Goal: Information Seeking & Learning: Compare options

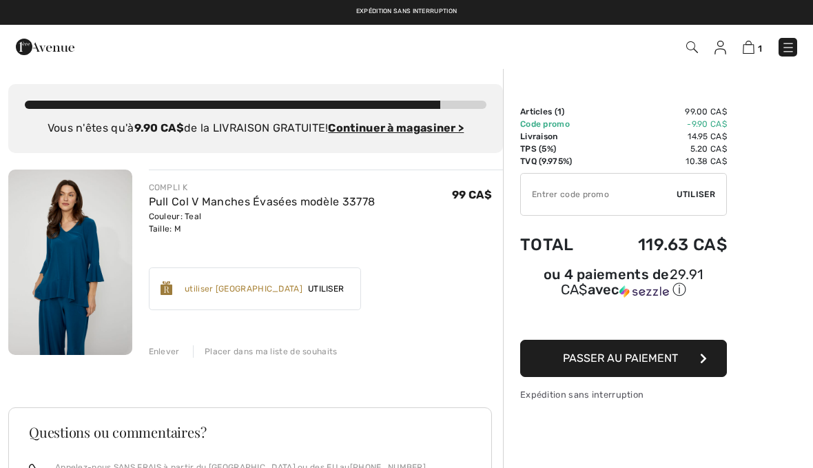
click at [174, 361] on div "COMPLI K Pull Col V Manches Évasées modèle 33778 Couleur: Teal Taille: M Vente …" at bounding box center [255, 453] width 495 height 566
click at [181, 351] on div "Enlever Placer dans ma liste de souhaits" at bounding box center [326, 349] width 355 height 15
click at [790, 45] on img at bounding box center [788, 48] width 14 height 14
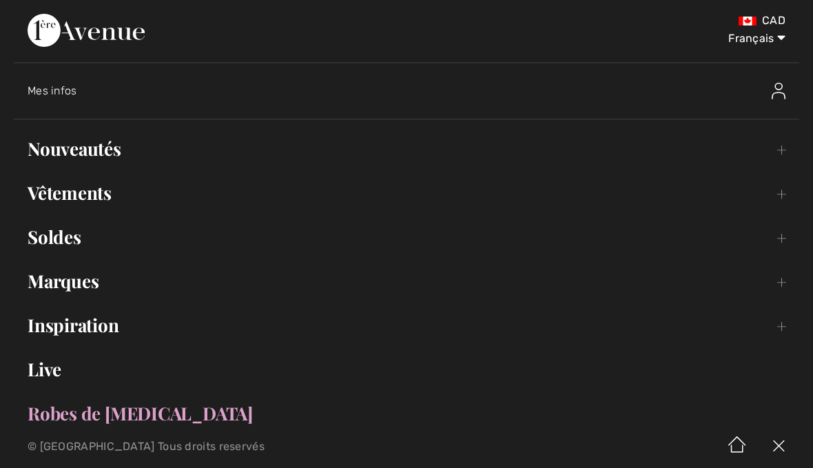
click at [68, 92] on span "Mes infos" at bounding box center [53, 90] width 50 height 13
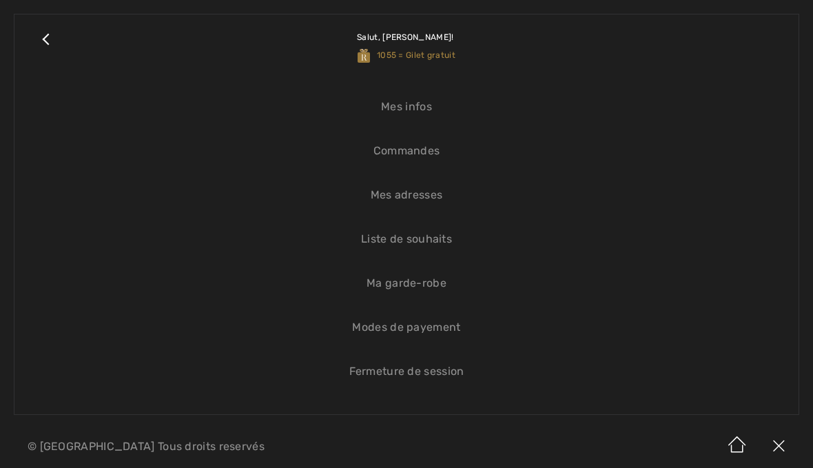
click at [420, 112] on link "Mes infos" at bounding box center [406, 107] width 757 height 30
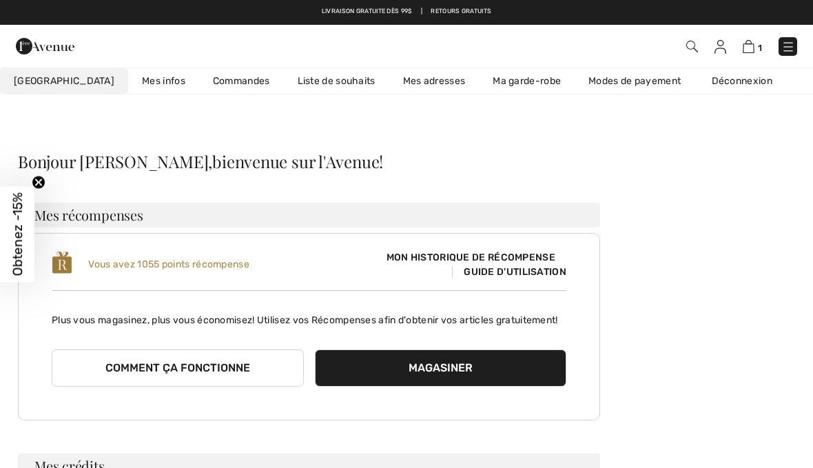
click at [793, 42] on img at bounding box center [788, 47] width 14 height 14
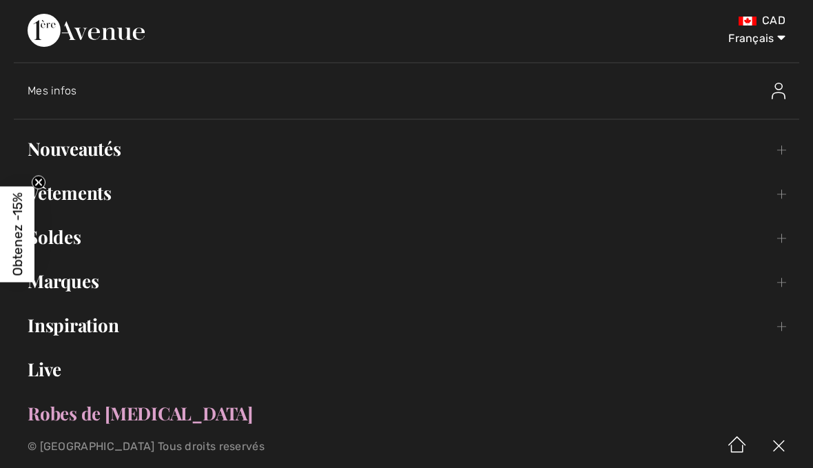
click at [74, 95] on span "Mes infos" at bounding box center [53, 90] width 50 height 13
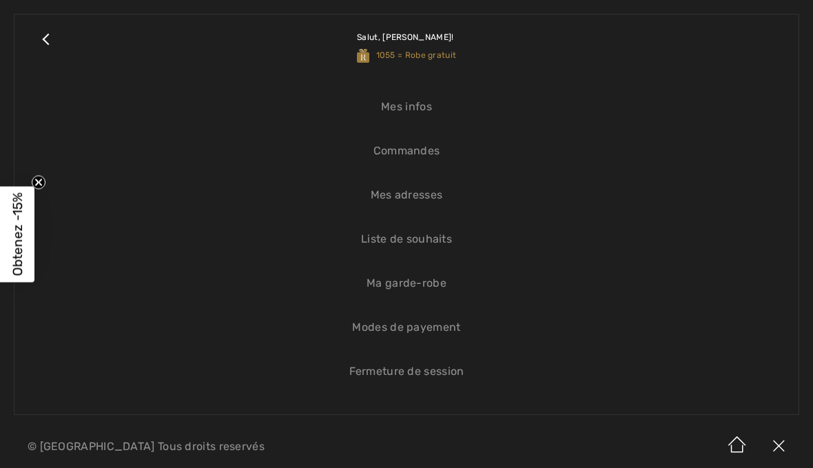
click at [429, 158] on link "Commandes" at bounding box center [406, 151] width 757 height 30
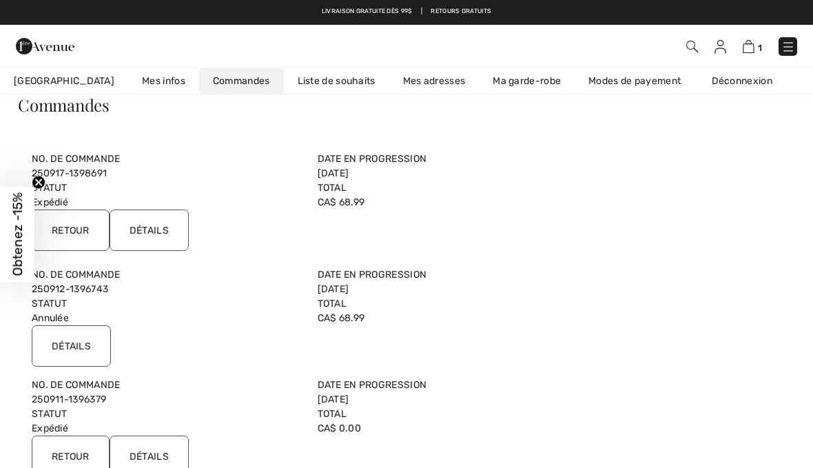
scroll to position [56, 0]
click at [791, 49] on img at bounding box center [788, 47] width 14 height 14
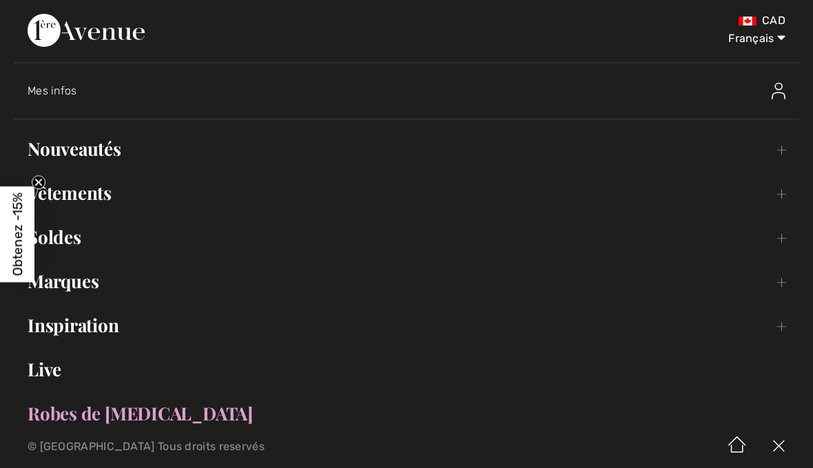
click at [72, 99] on div "Mes infos" at bounding box center [414, 91] width 772 height 44
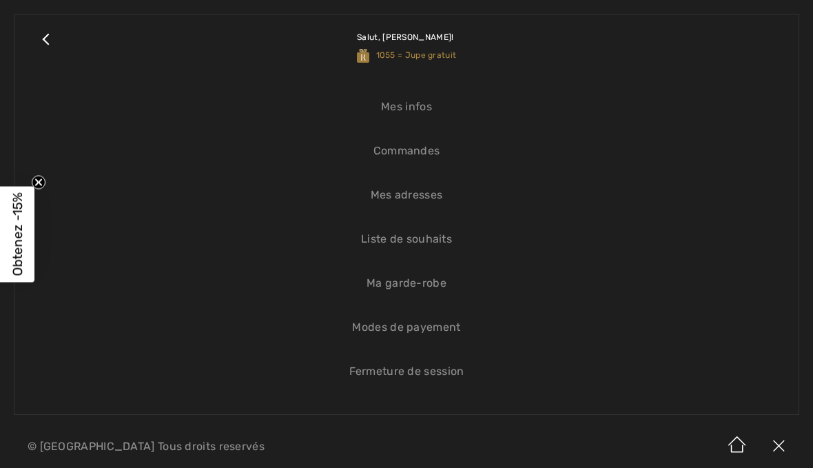
scroll to position [0, 0]
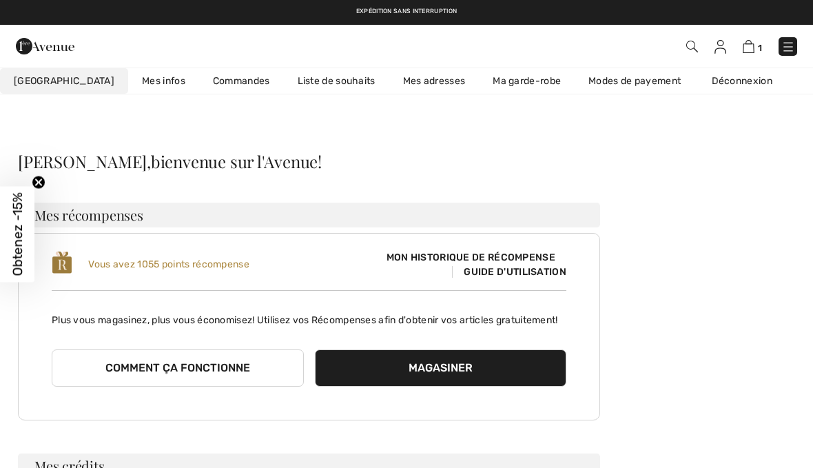
click at [793, 40] on img at bounding box center [788, 47] width 14 height 14
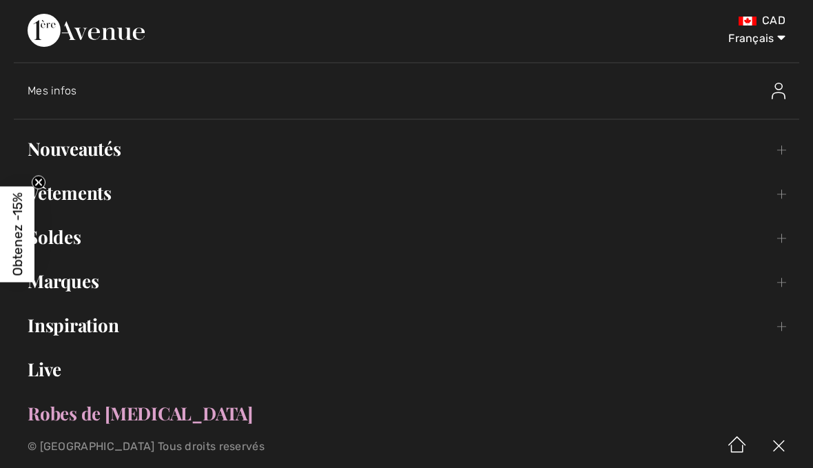
click at [72, 97] on div "Mes infos" at bounding box center [317, 91] width 579 height 14
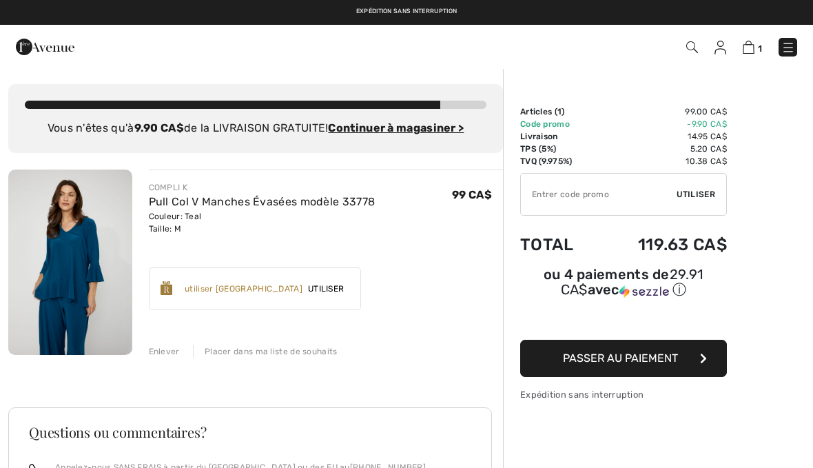
click at [167, 356] on div "Enlever" at bounding box center [164, 351] width 31 height 12
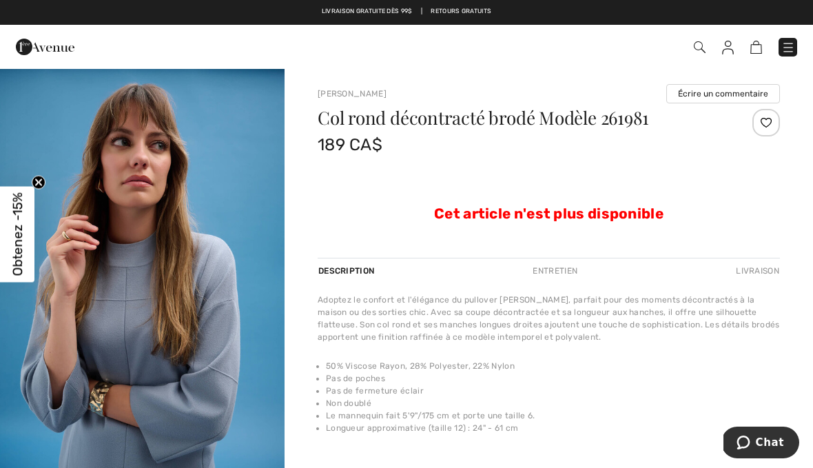
click at [794, 38] on link at bounding box center [788, 47] width 19 height 19
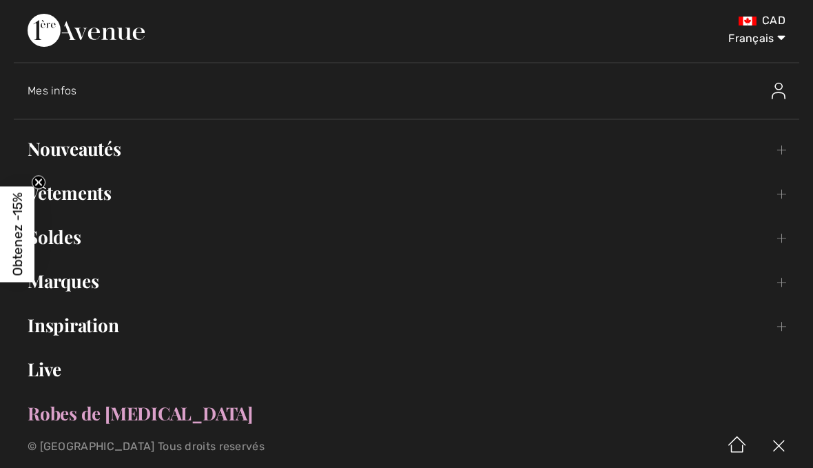
click at [96, 156] on link "Nouveautés Toggle submenu" at bounding box center [407, 149] width 786 height 30
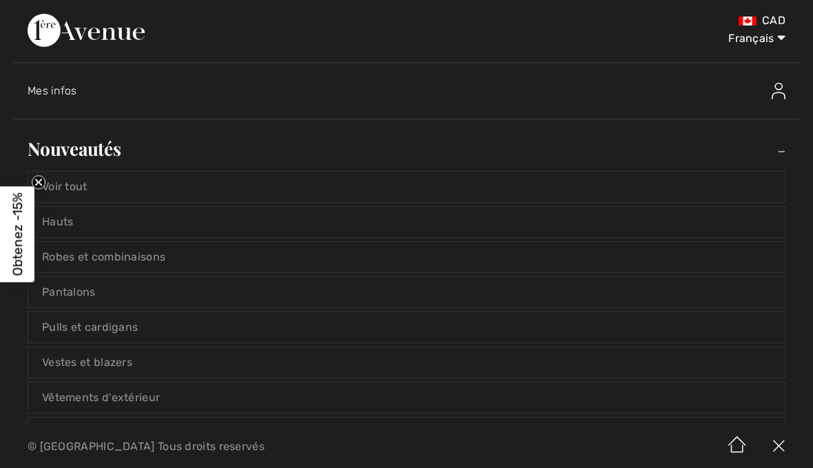
click at [90, 186] on link "Voir tout" at bounding box center [406, 187] width 757 height 30
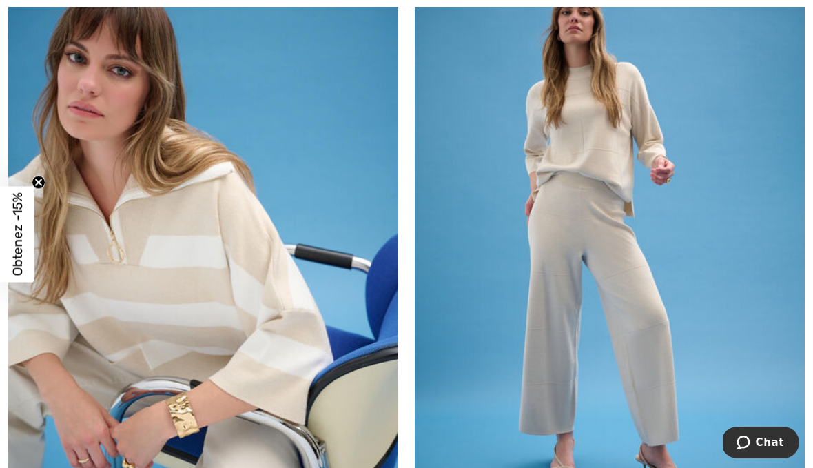
scroll to position [4874, 0]
click at [611, 133] on img at bounding box center [610, 235] width 390 height 585
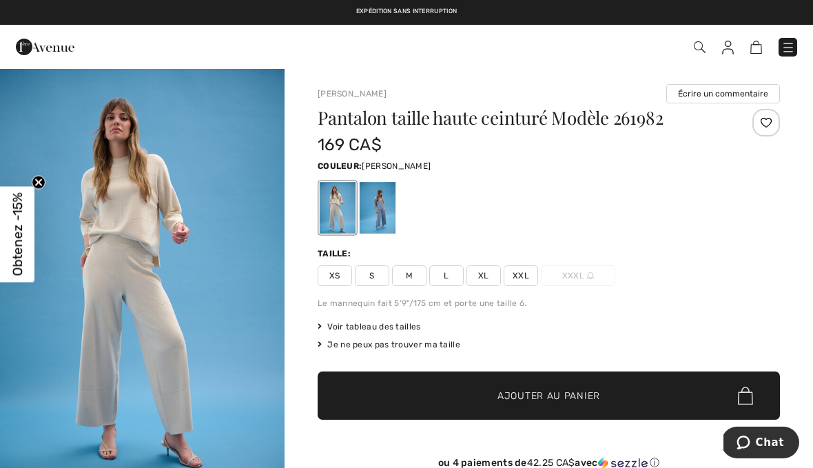
click at [390, 219] on div at bounding box center [378, 208] width 36 height 52
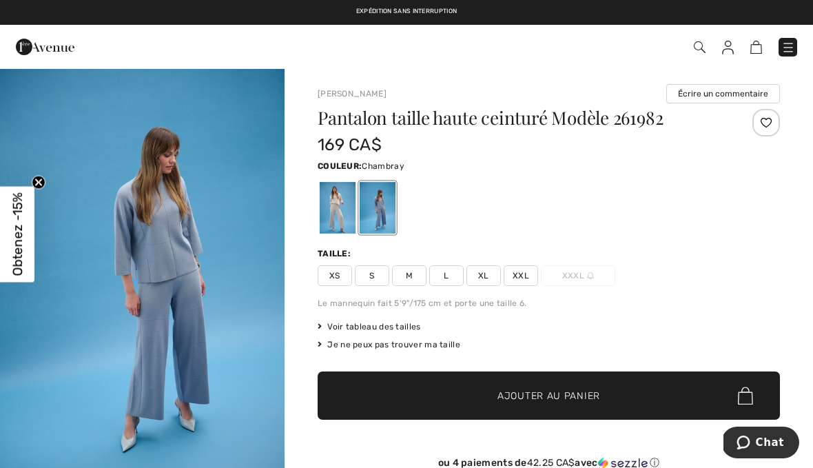
click at [420, 274] on span "M" at bounding box center [409, 275] width 34 height 21
click at [342, 211] on div at bounding box center [338, 208] width 36 height 52
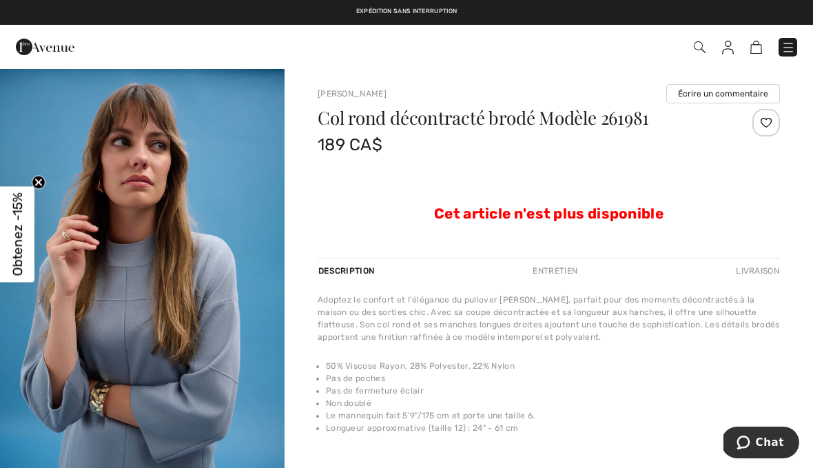
click at [794, 42] on img at bounding box center [788, 48] width 14 height 14
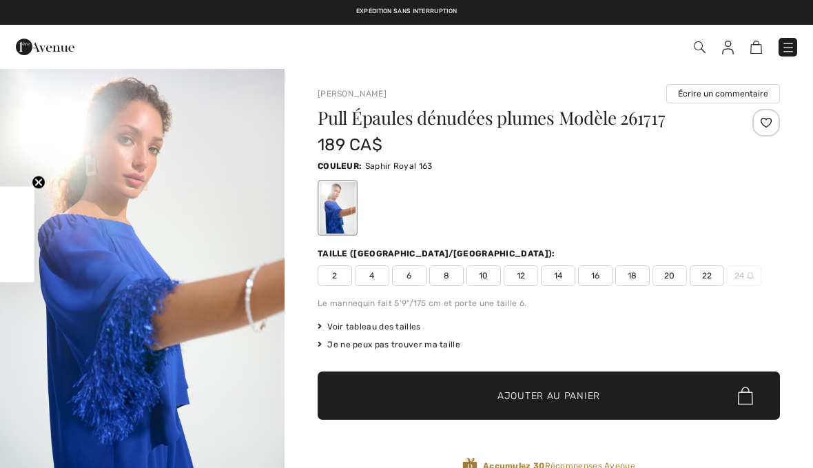
checkbox input "true"
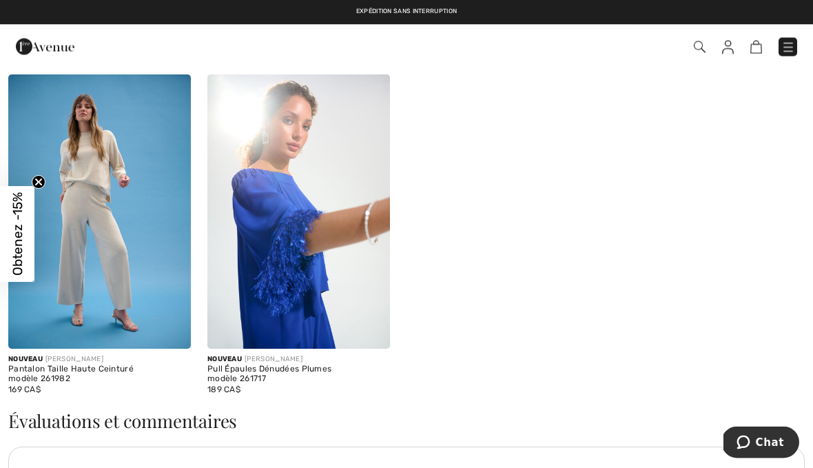
scroll to position [1656, 0]
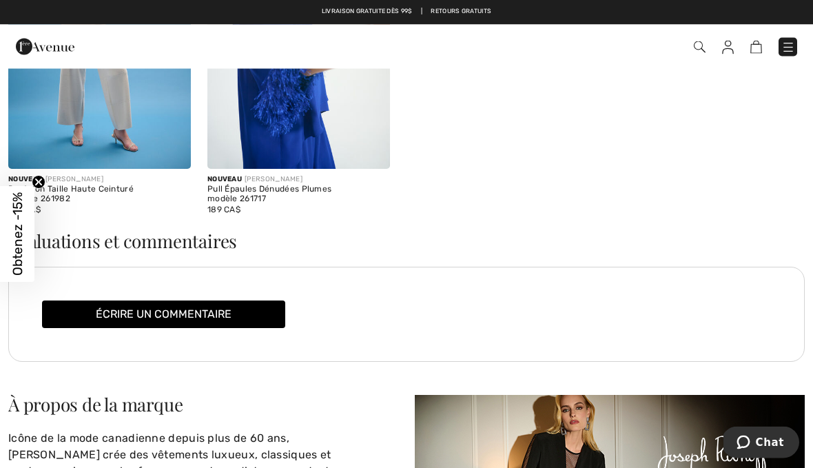
click at [795, 41] on img at bounding box center [788, 48] width 14 height 14
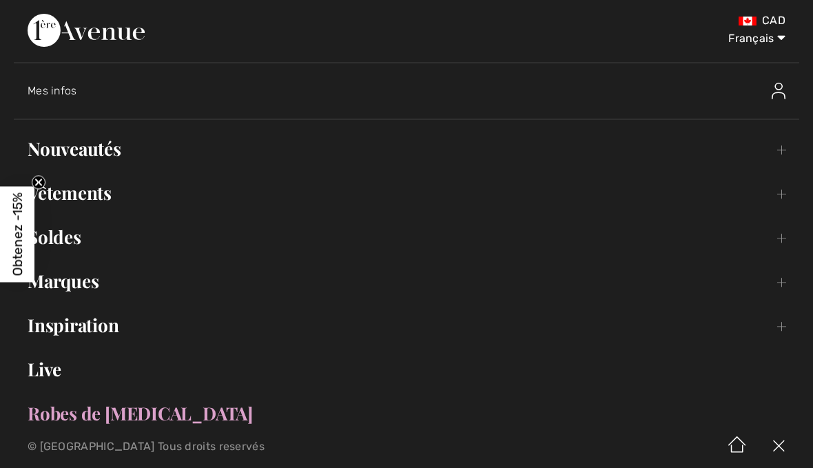
click at [772, 42] on select "English Français" at bounding box center [750, 35] width 72 height 41
click at [104, 150] on link "Nouveautés Toggle submenu" at bounding box center [407, 149] width 786 height 30
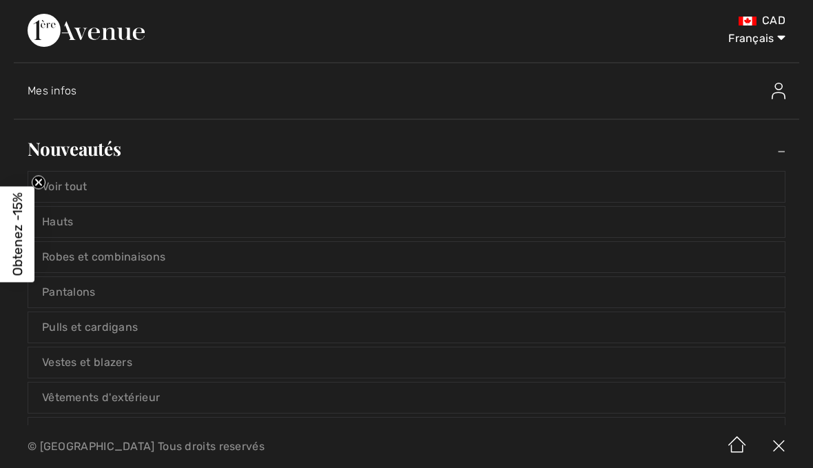
click at [79, 220] on link "Hauts" at bounding box center [406, 222] width 757 height 30
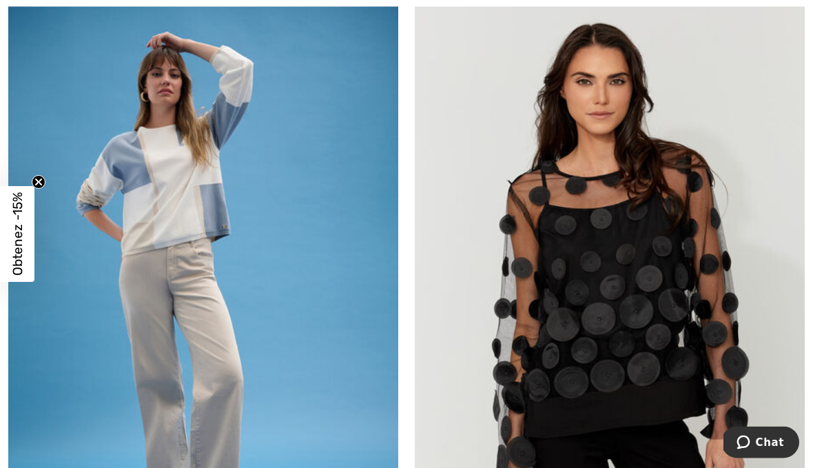
scroll to position [1450, 0]
click at [198, 186] on img at bounding box center [203, 293] width 390 height 585
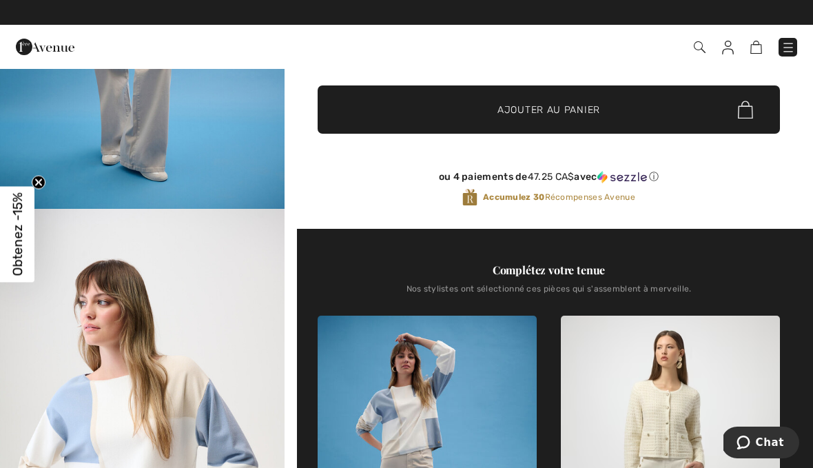
scroll to position [268, 0]
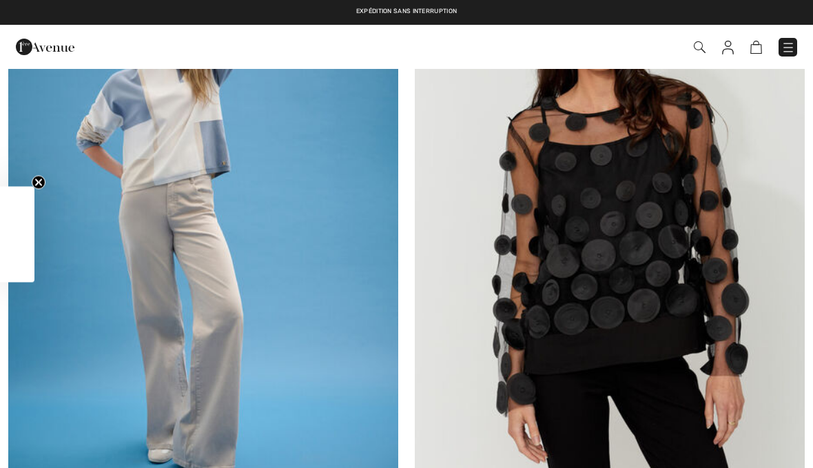
checkbox input "true"
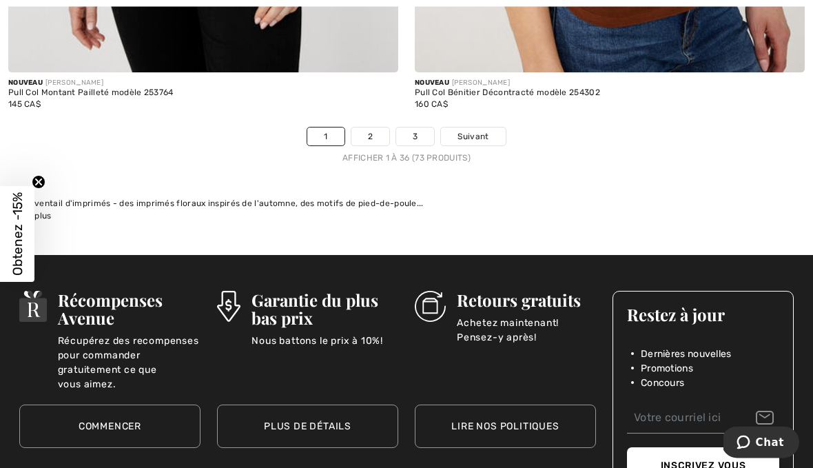
scroll to position [12035, 0]
click at [380, 134] on link "2" at bounding box center [370, 136] width 38 height 18
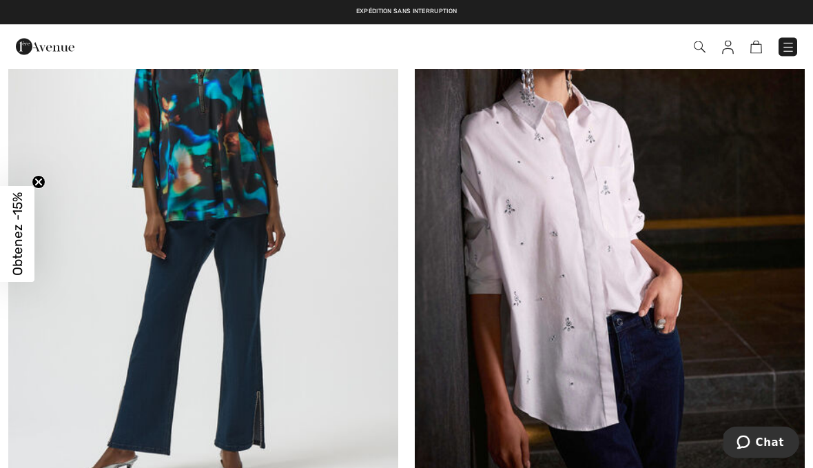
scroll to position [3538, 0]
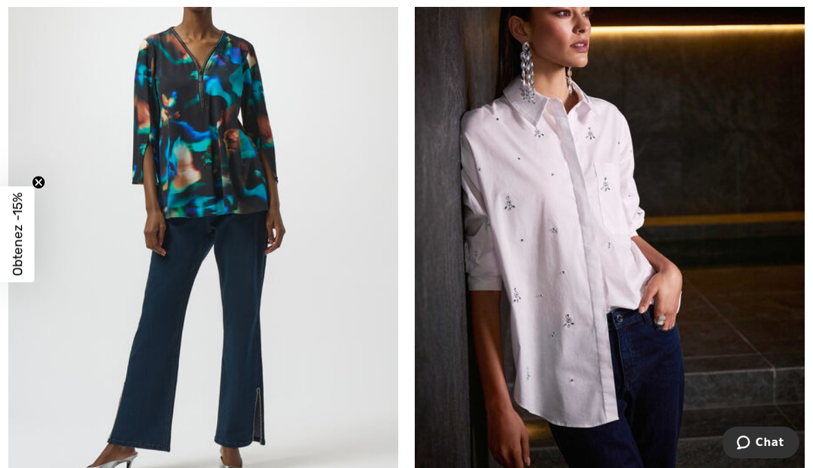
click at [233, 143] on img at bounding box center [203, 214] width 390 height 585
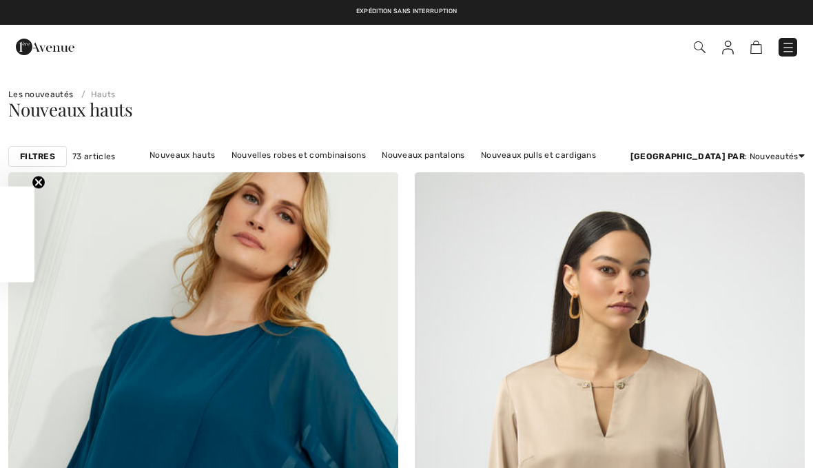
checkbox input "true"
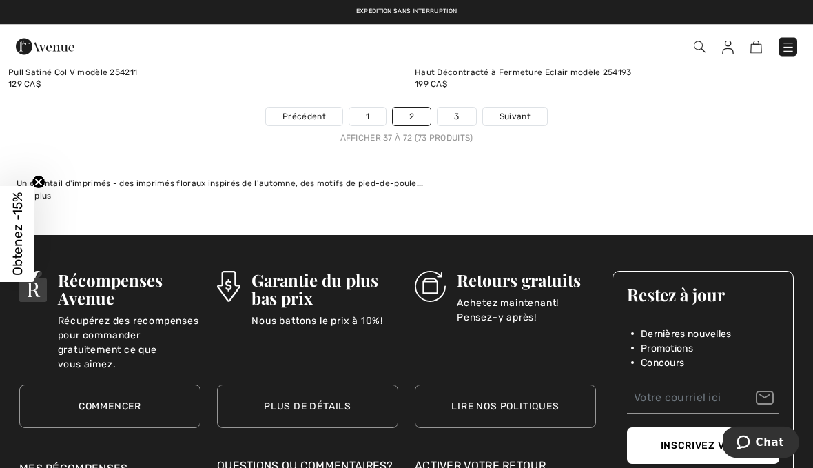
scroll to position [11879, 0]
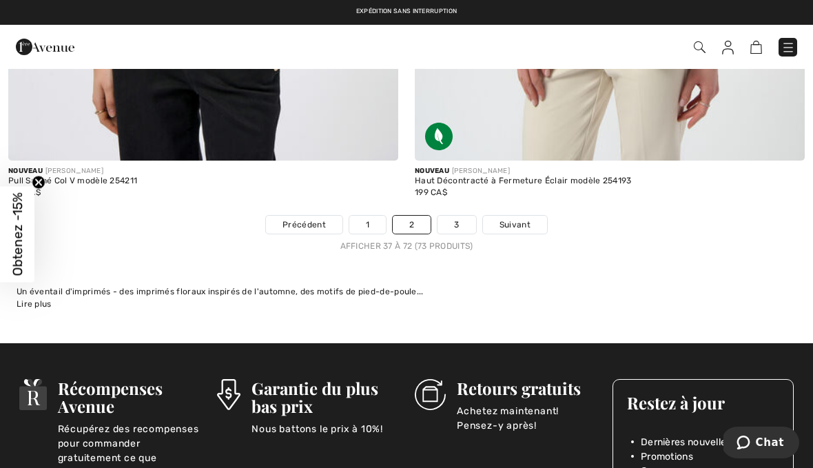
click at [467, 216] on link "3" at bounding box center [457, 225] width 38 height 18
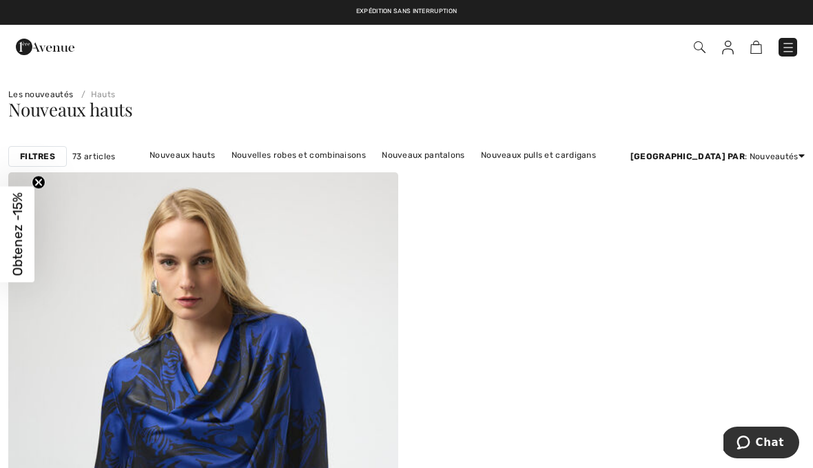
click at [786, 45] on img at bounding box center [788, 48] width 14 height 14
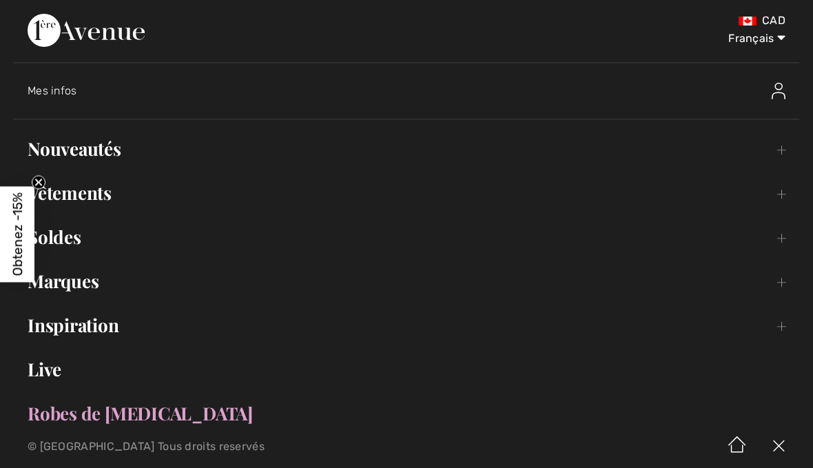
click at [61, 93] on span "Mes infos" at bounding box center [53, 90] width 50 height 13
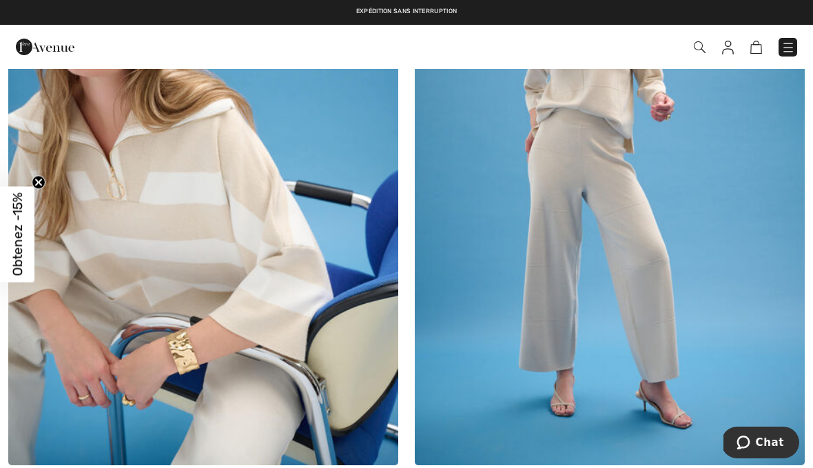
scroll to position [4936, 0]
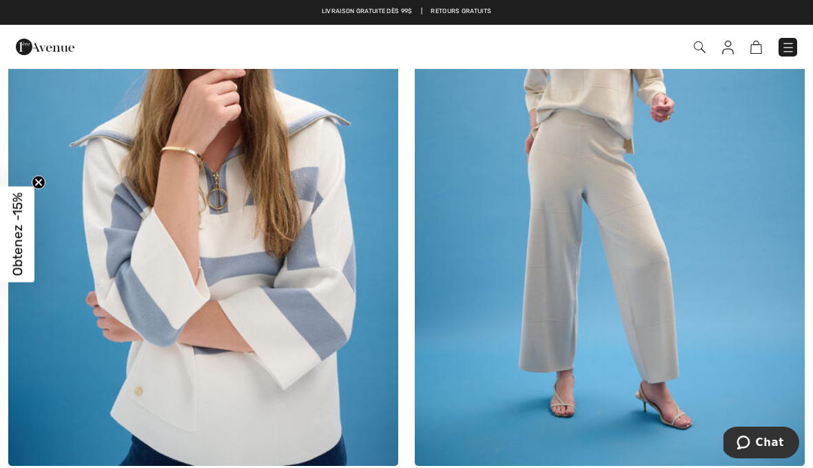
click at [296, 303] on img at bounding box center [203, 173] width 390 height 585
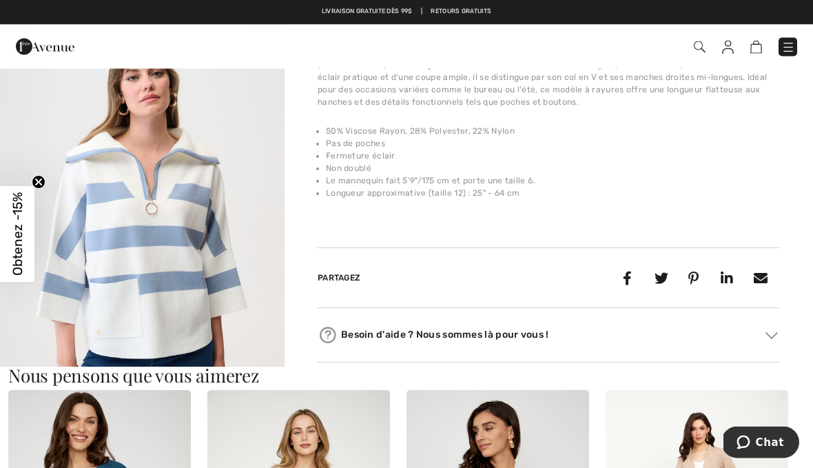
scroll to position [478, 0]
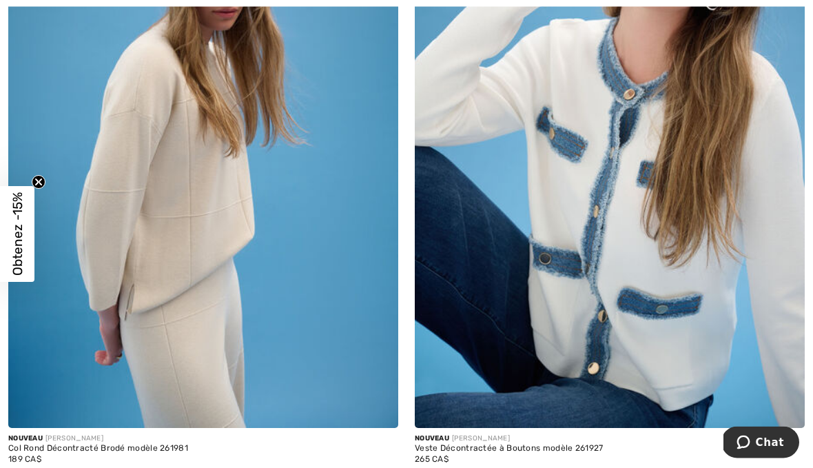
scroll to position [5636, 0]
click at [225, 197] on img at bounding box center [203, 135] width 390 height 585
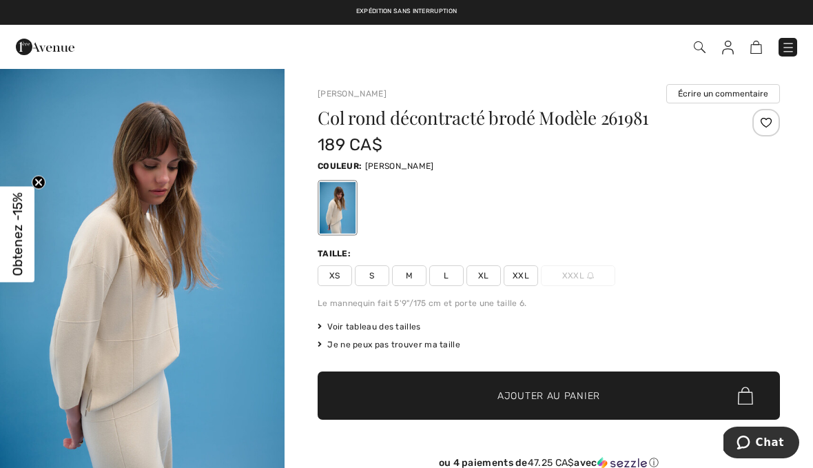
click at [704, 49] on img at bounding box center [700, 47] width 12 height 12
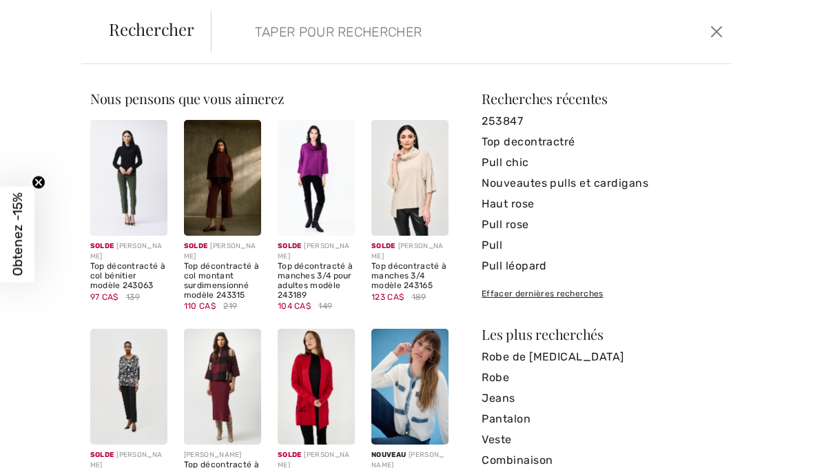
click at [349, 45] on input "search" at bounding box center [418, 31] width 347 height 41
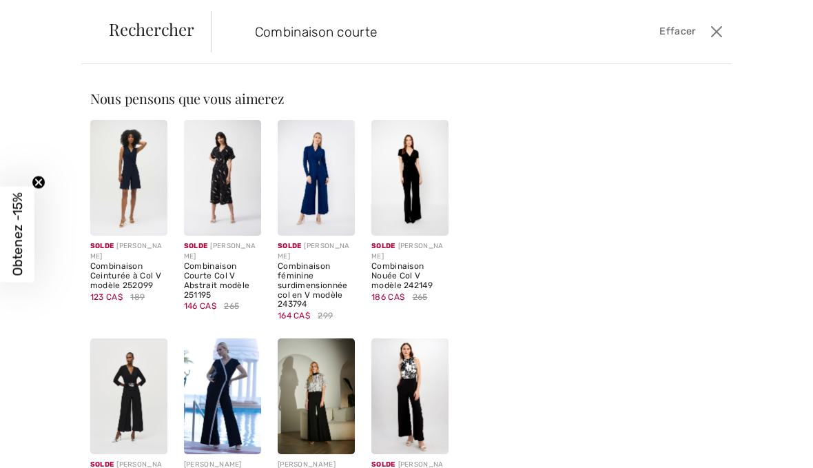
type input "Combinaison courte"
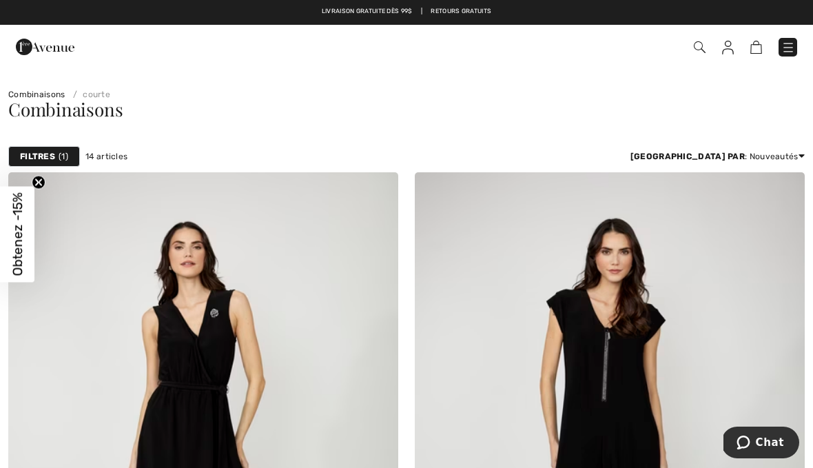
click at [789, 48] on img at bounding box center [788, 48] width 14 height 14
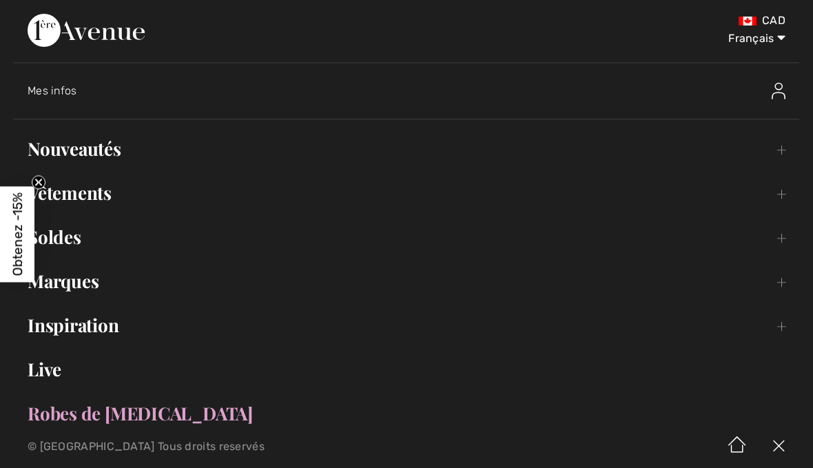
click at [707, 41] on div "Français English Français" at bounding box center [631, 37] width 307 height 15
click at [726, 42] on select "English Français" at bounding box center [750, 35] width 72 height 41
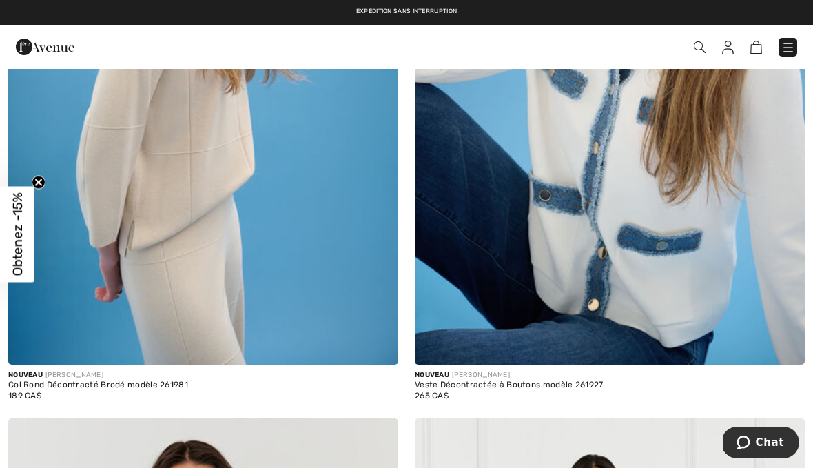
click at [695, 53] on img at bounding box center [700, 47] width 12 height 12
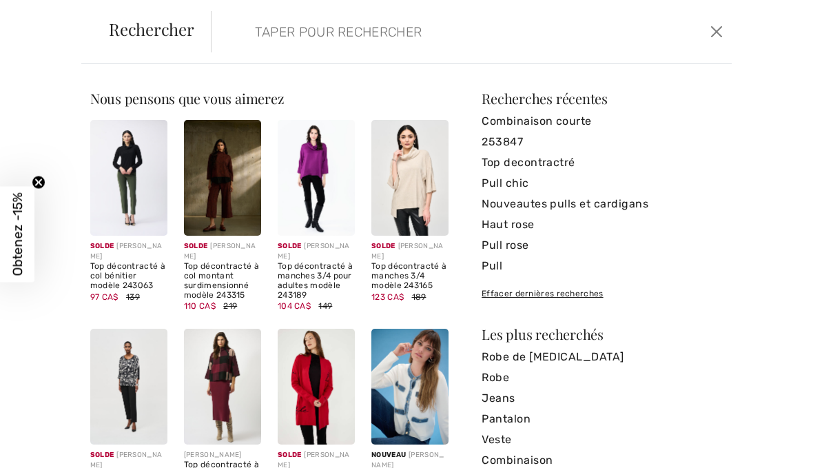
click at [354, 43] on input "search" at bounding box center [418, 31] width 347 height 41
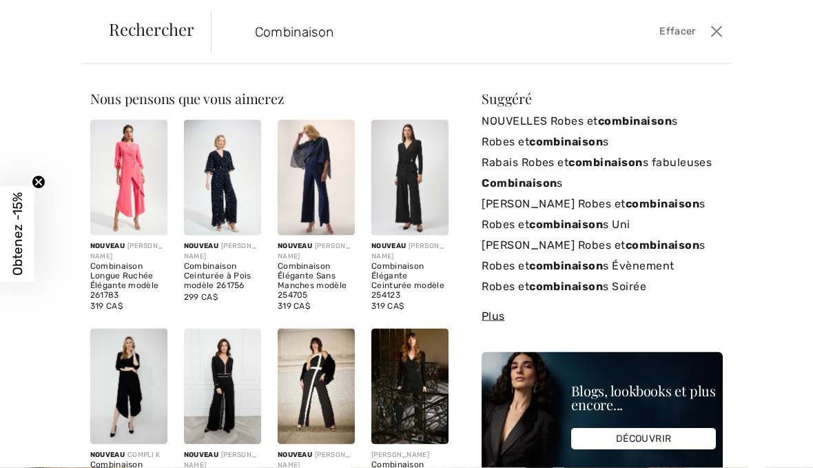
type input "Combinaison"
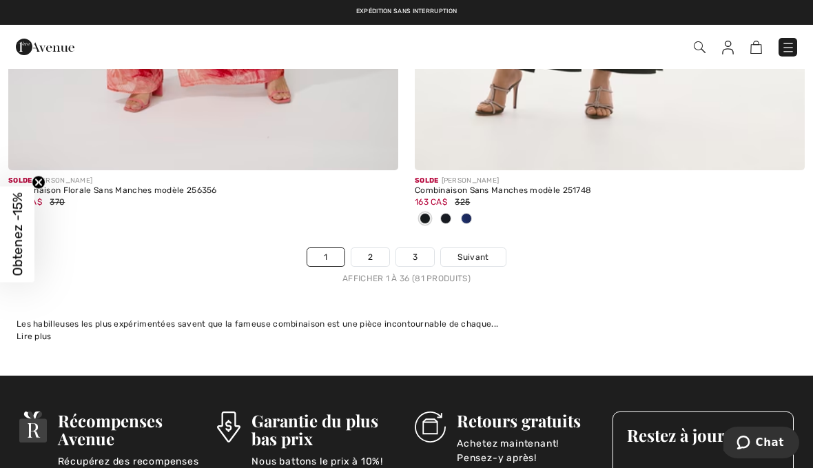
scroll to position [11868, 0]
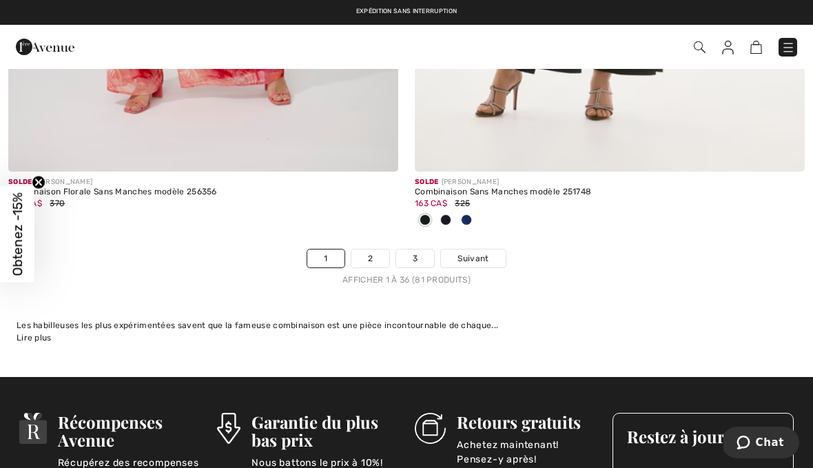
click at [373, 250] on link "2" at bounding box center [370, 258] width 38 height 18
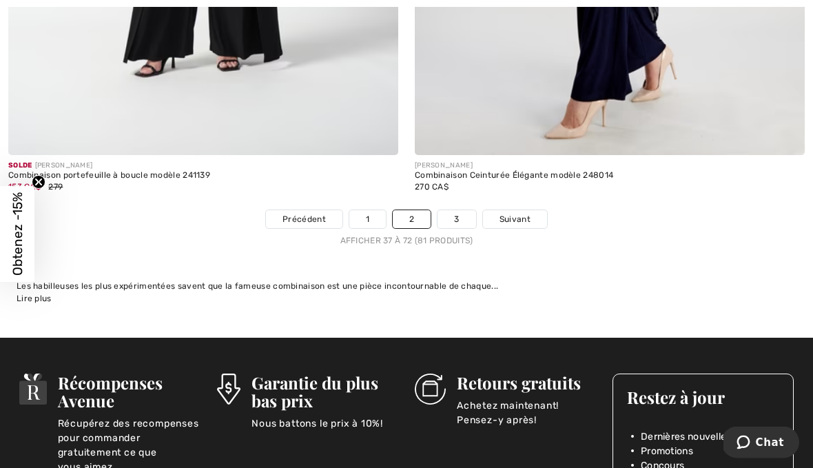
scroll to position [11921, 0]
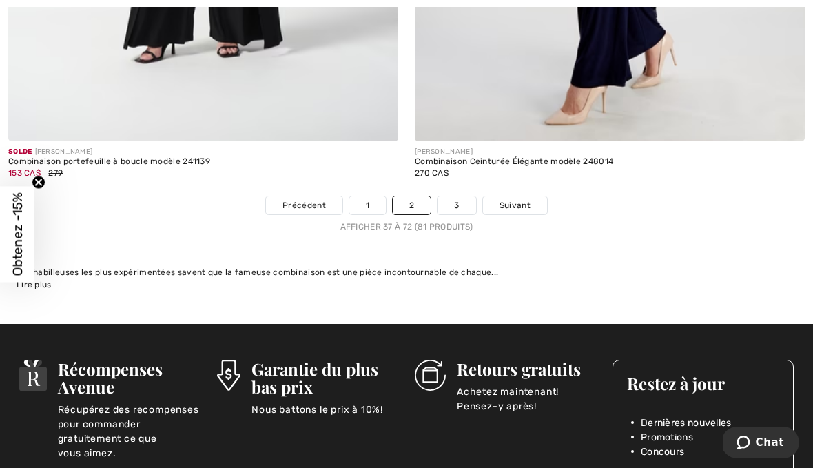
click at [469, 198] on link "3" at bounding box center [457, 205] width 38 height 18
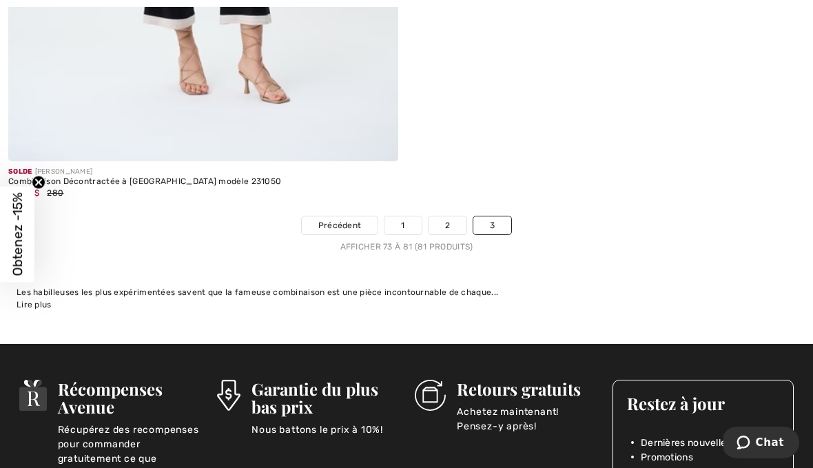
scroll to position [3177, 0]
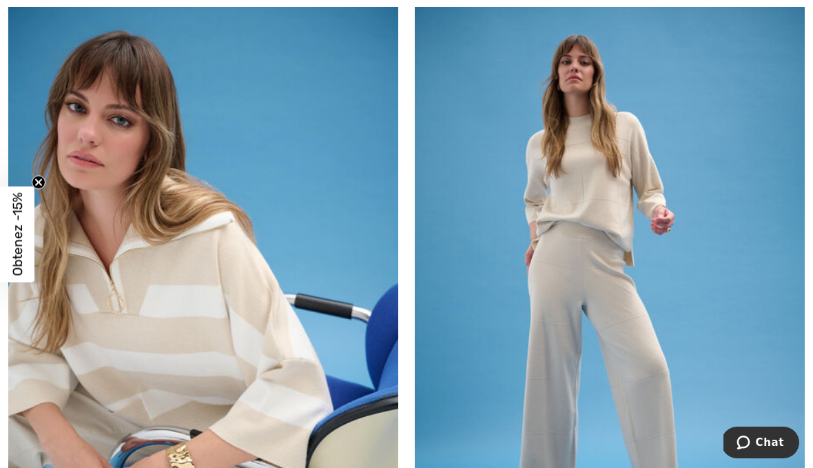
scroll to position [4886, 0]
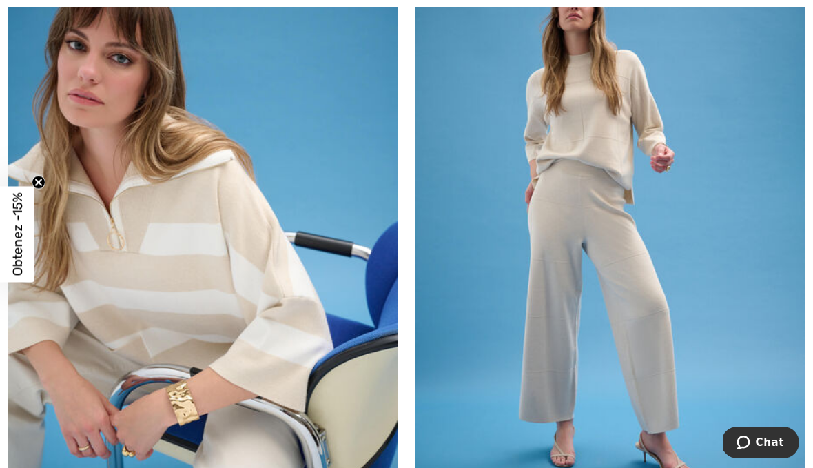
click at [639, 267] on img at bounding box center [610, 223] width 390 height 585
click at [638, 203] on img at bounding box center [610, 223] width 390 height 585
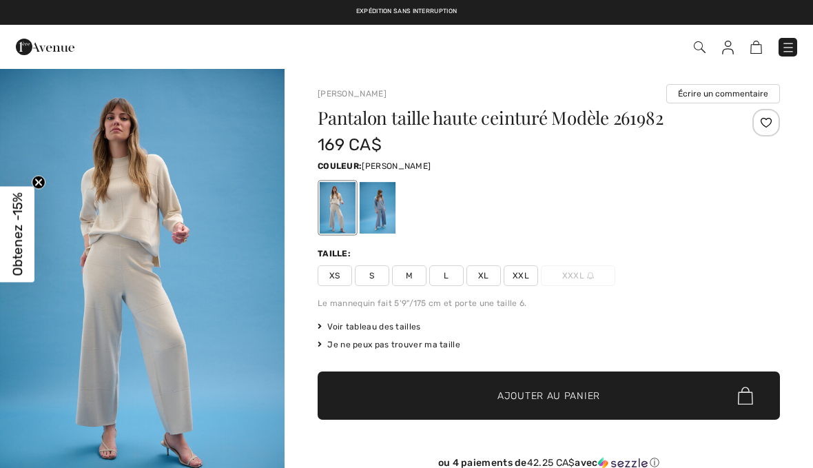
checkbox input "true"
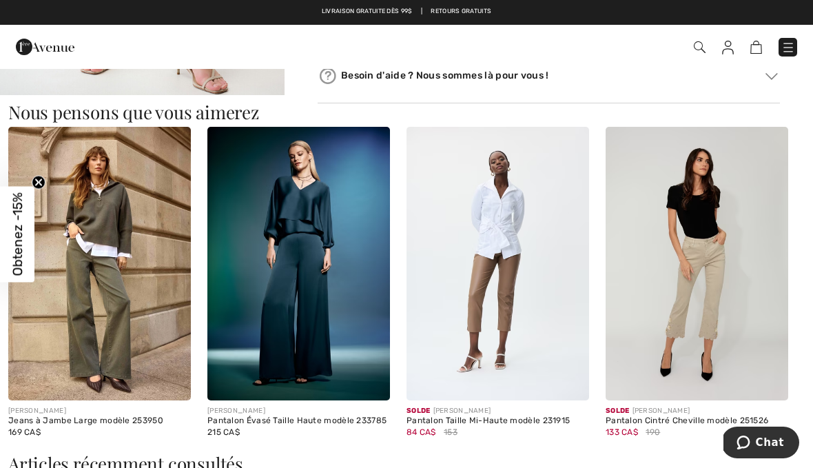
scroll to position [1240, 0]
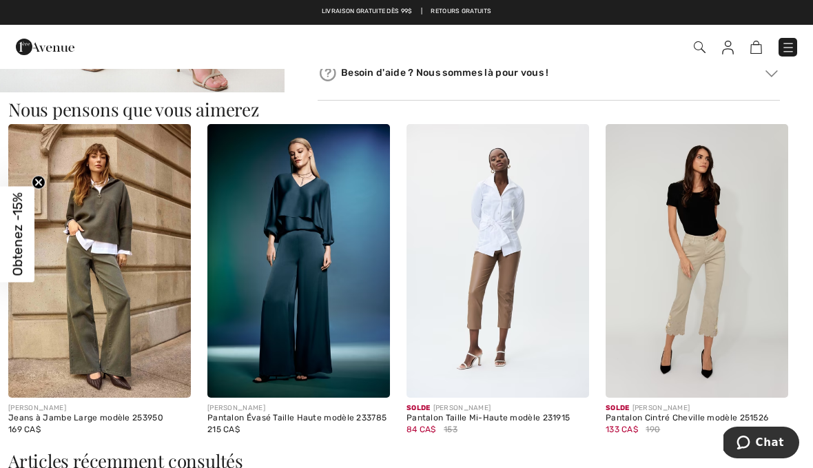
click at [744, 423] on div "133 CA$ 190" at bounding box center [697, 429] width 183 height 12
click at [783, 371] on img at bounding box center [697, 261] width 183 height 274
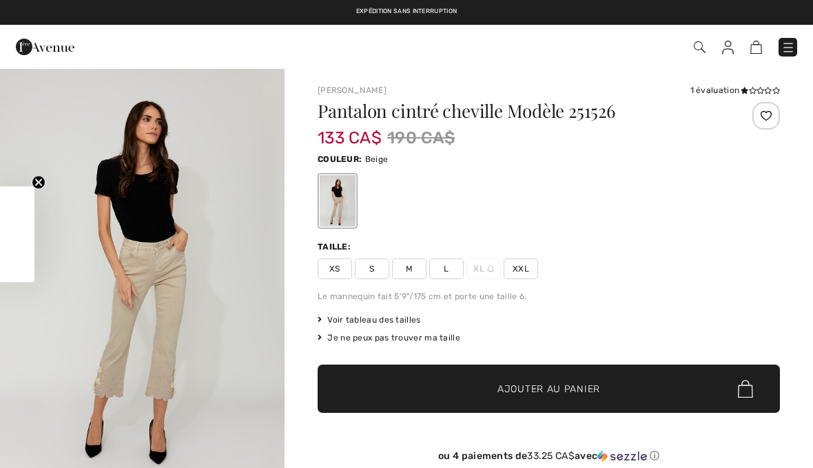
checkbox input "true"
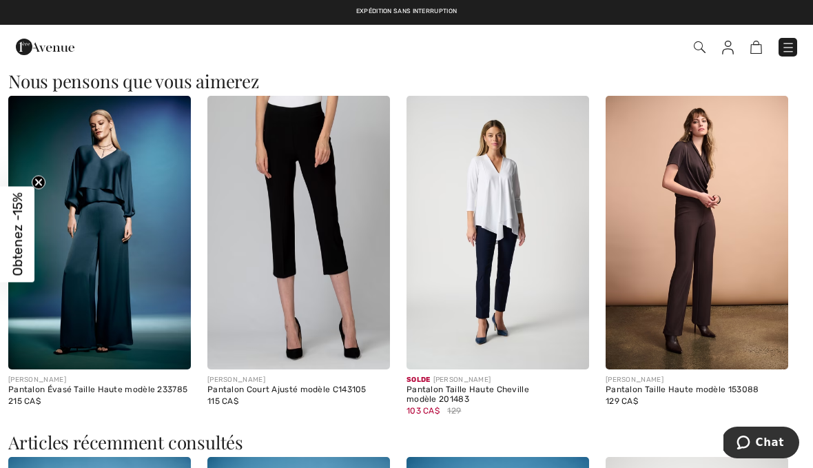
scroll to position [1622, 0]
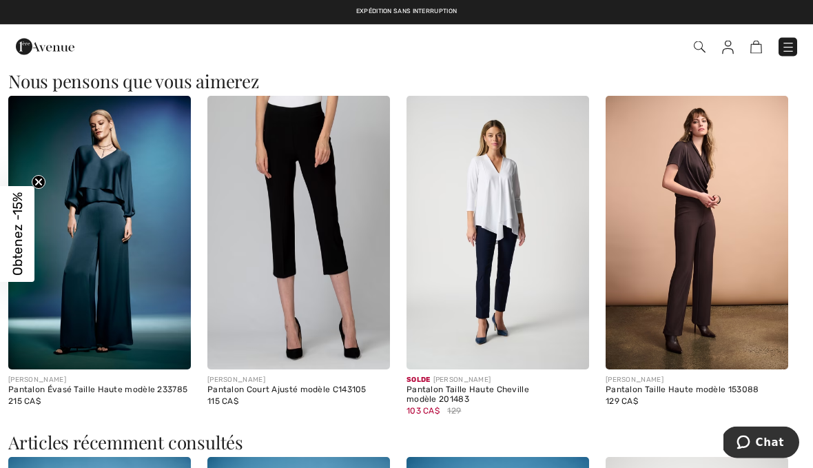
click at [507, 274] on img at bounding box center [498, 233] width 183 height 274
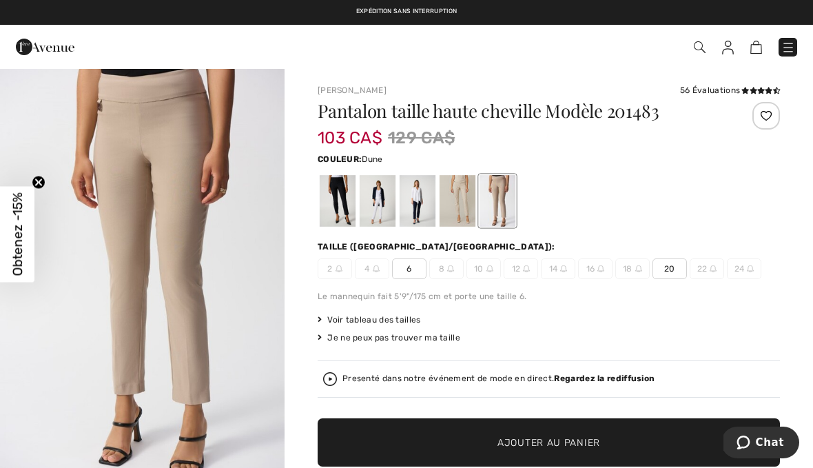
click at [426, 202] on div at bounding box center [418, 201] width 36 height 52
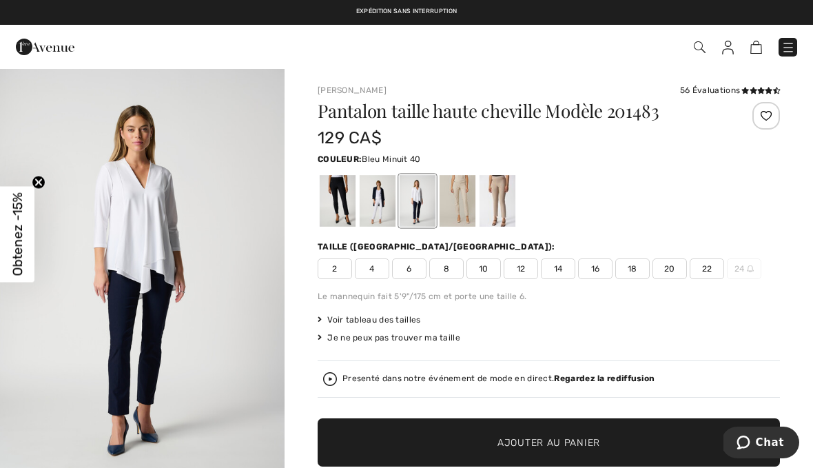
click at [429, 204] on div at bounding box center [418, 201] width 36 height 52
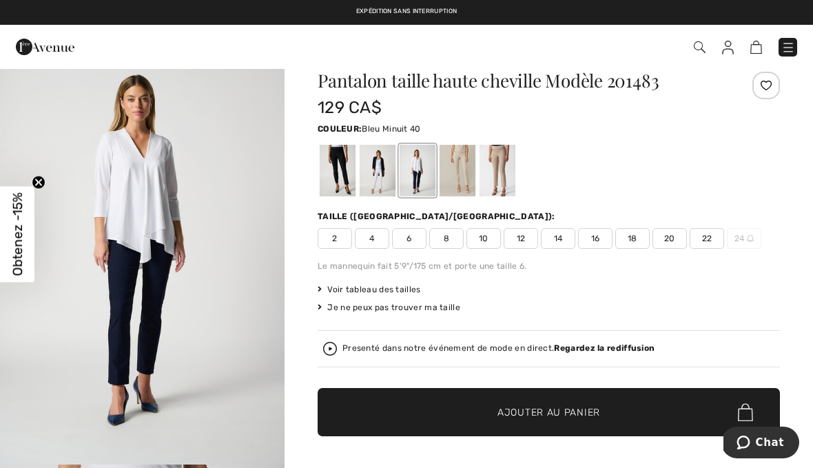
scroll to position [25, 0]
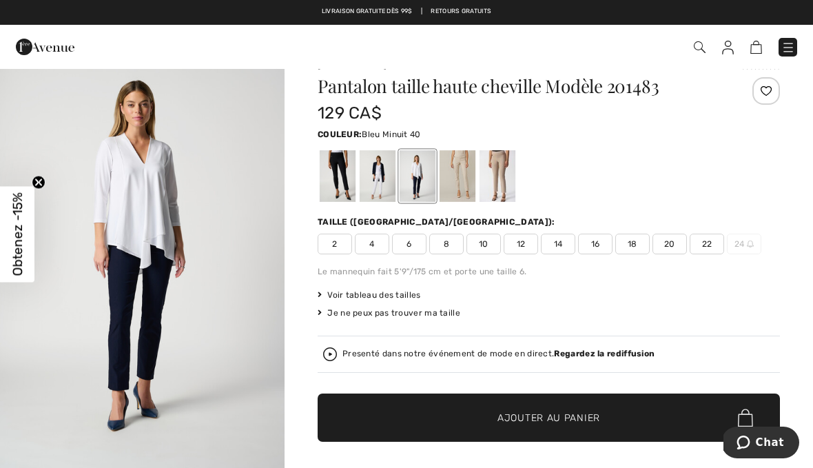
click at [432, 182] on div at bounding box center [418, 176] width 36 height 52
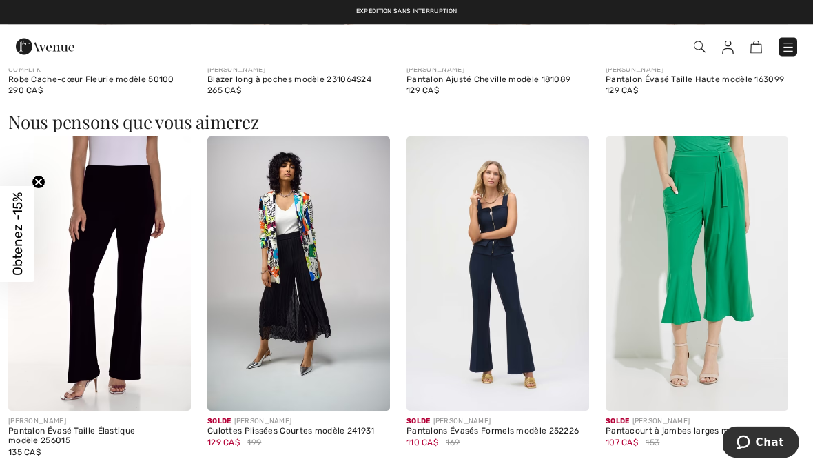
scroll to position [1635, 0]
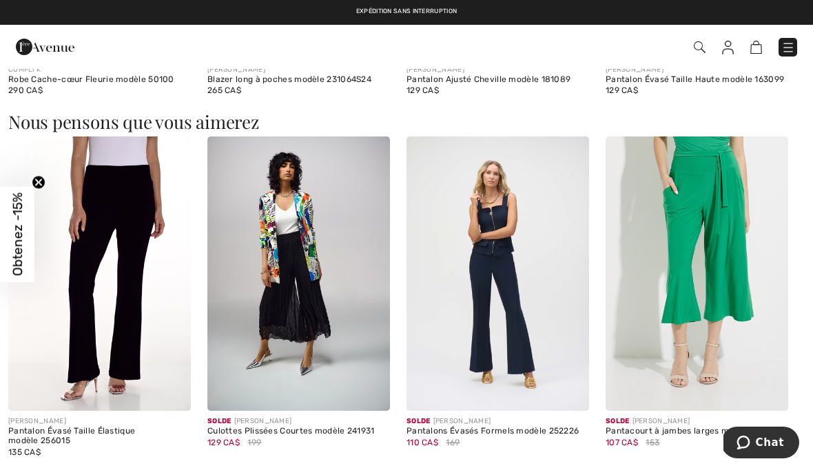
click at [150, 312] on img at bounding box center [99, 273] width 183 height 274
